Goal: Task Accomplishment & Management: Complete application form

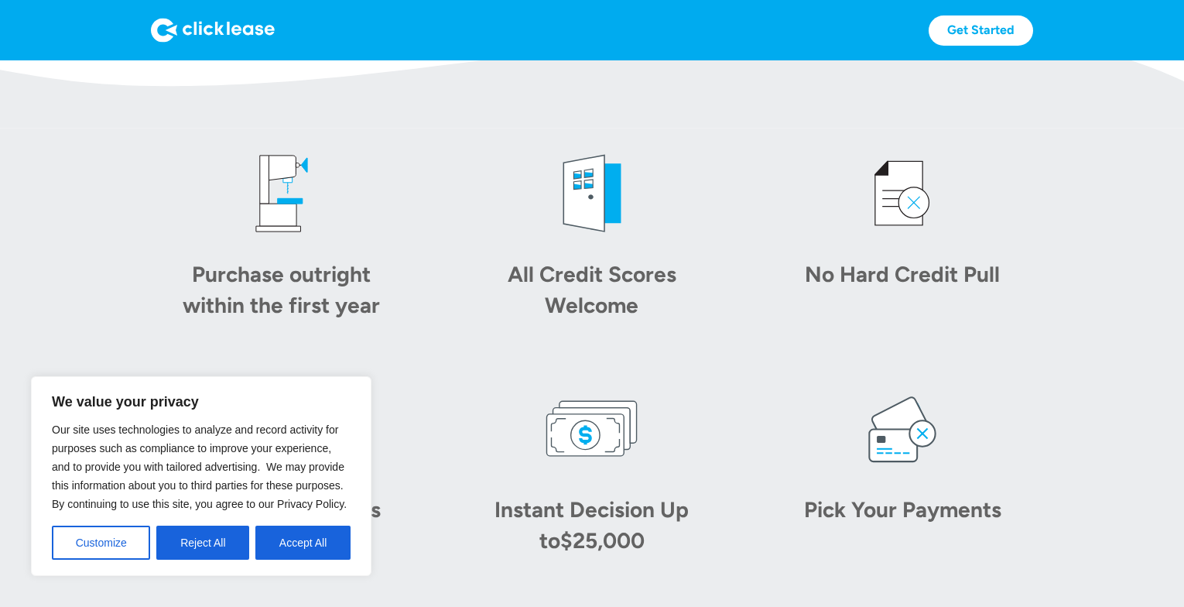
scroll to position [624, 0]
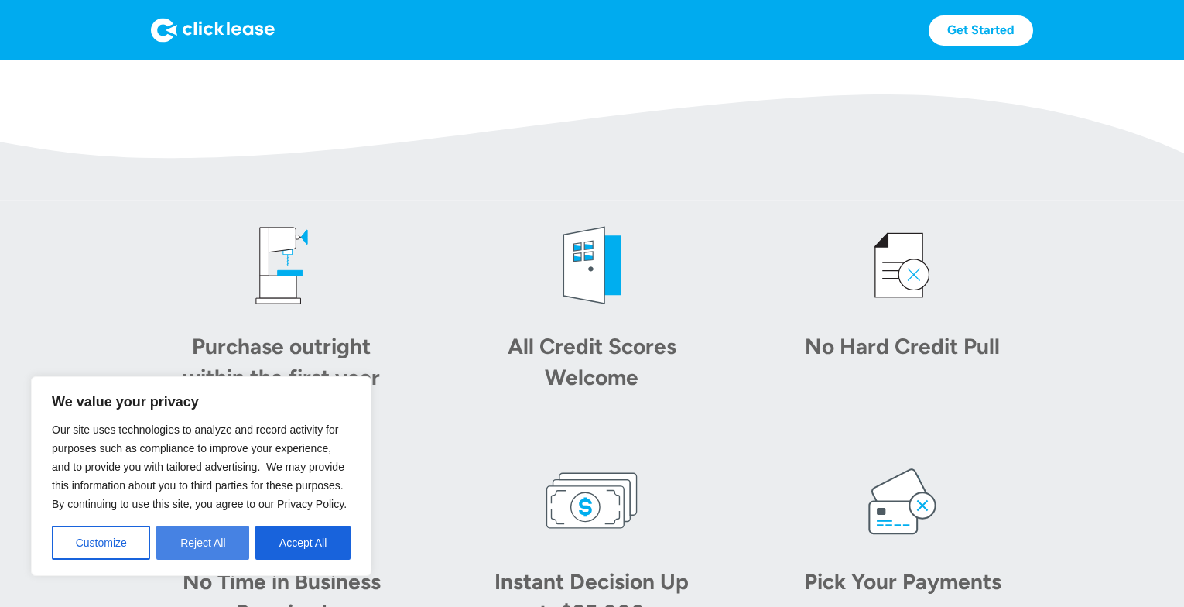
click at [221, 537] on button "Reject All" at bounding box center [202, 543] width 93 height 34
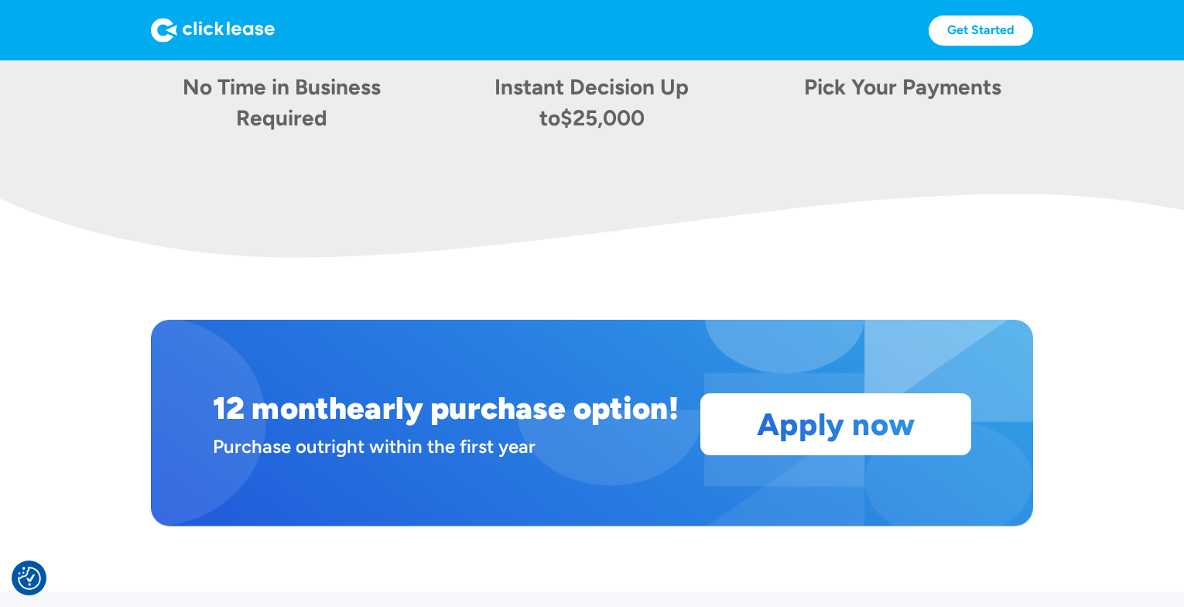
scroll to position [1149, 0]
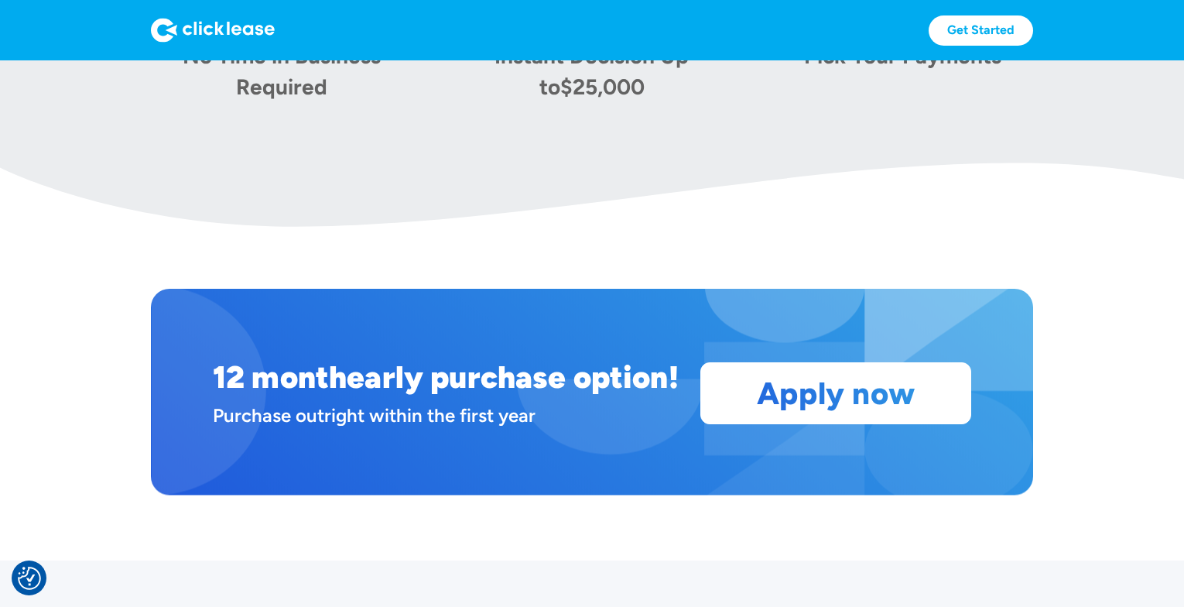
click at [211, 31] on img at bounding box center [213, 30] width 124 height 25
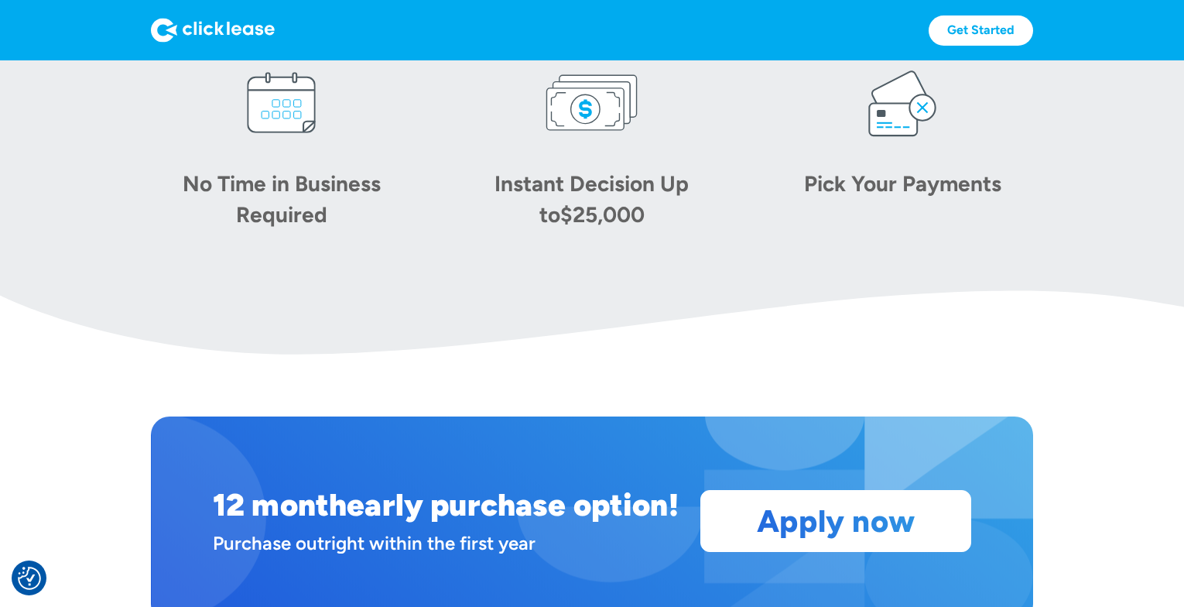
scroll to position [1094, 0]
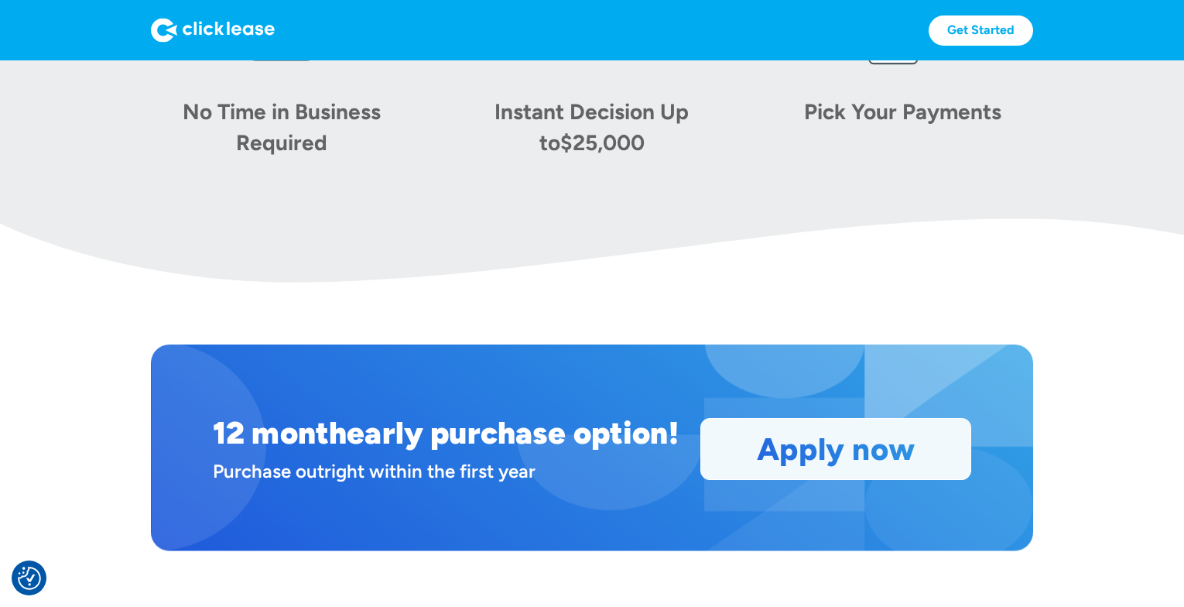
click at [854, 466] on link "Apply now" at bounding box center [835, 449] width 269 height 60
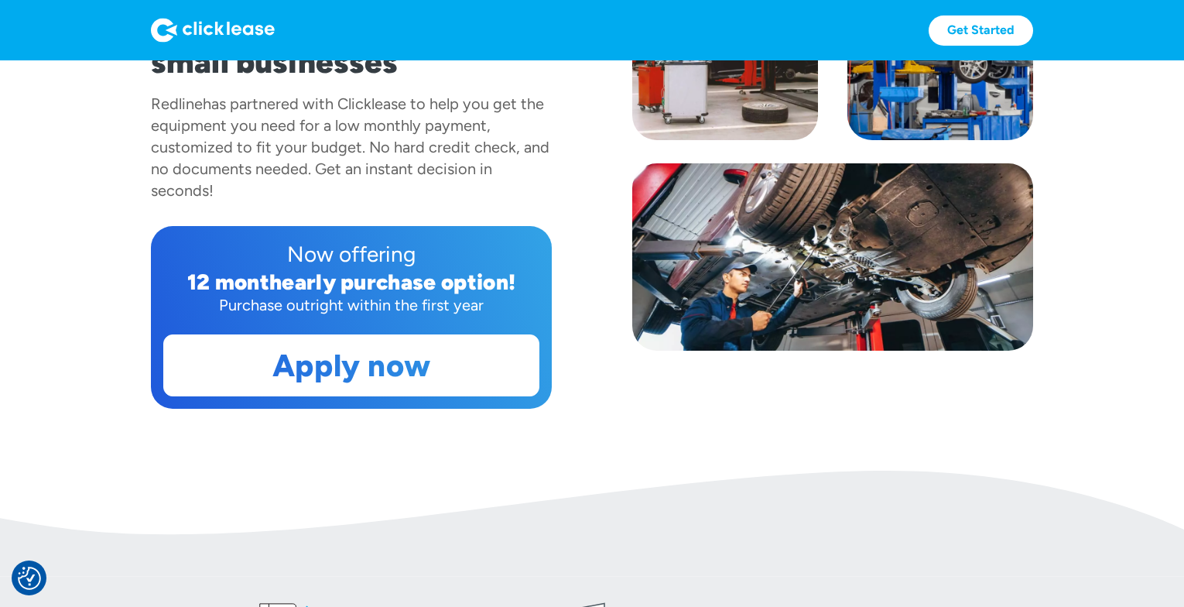
scroll to position [279, 0]
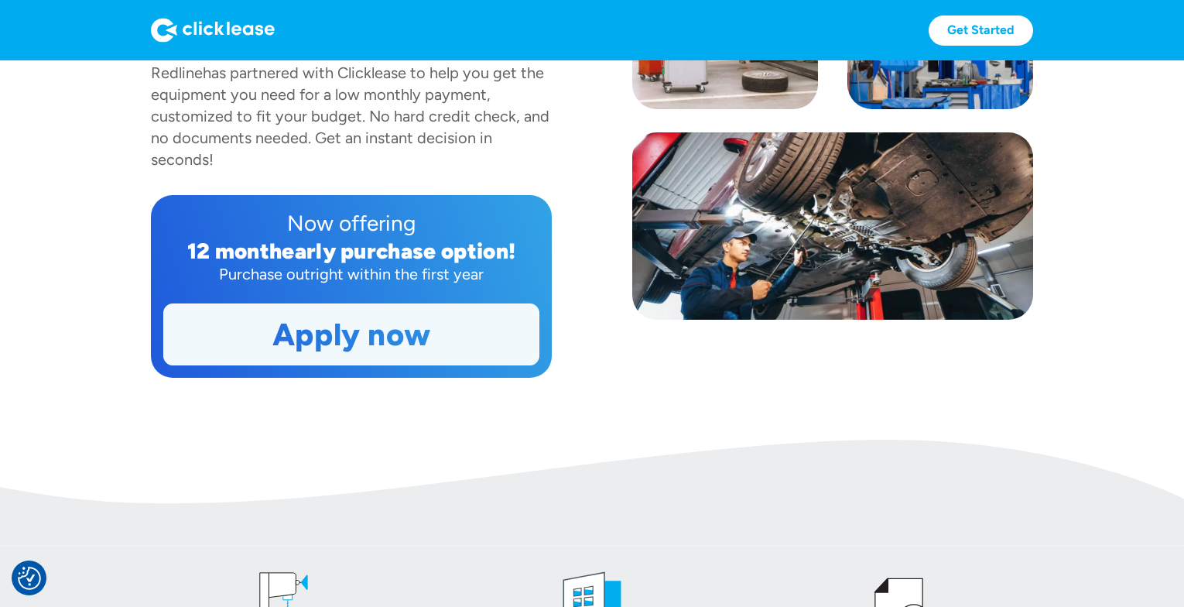
click at [378, 333] on link "Apply now" at bounding box center [351, 334] width 375 height 60
